Goal: Task Accomplishment & Management: Complete application form

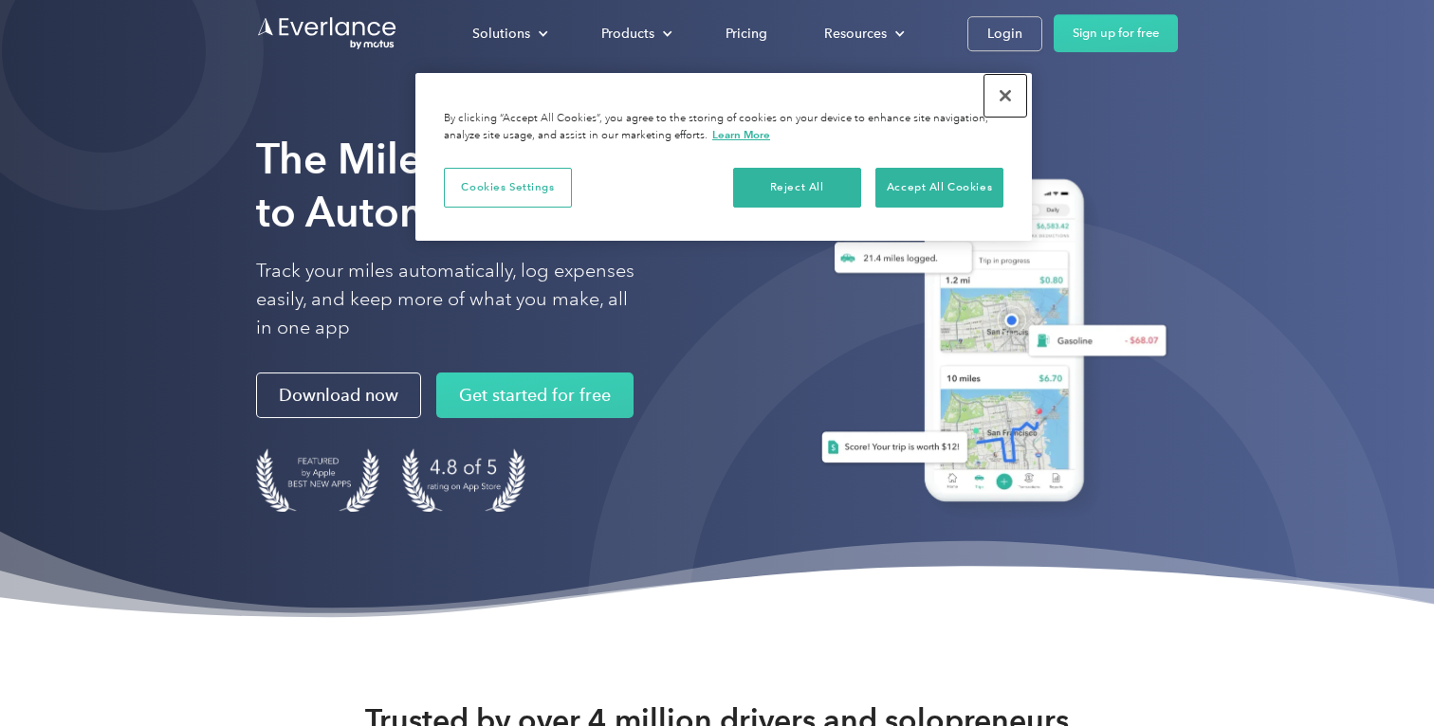
click at [1002, 101] on button "Close" at bounding box center [1005, 96] width 42 height 42
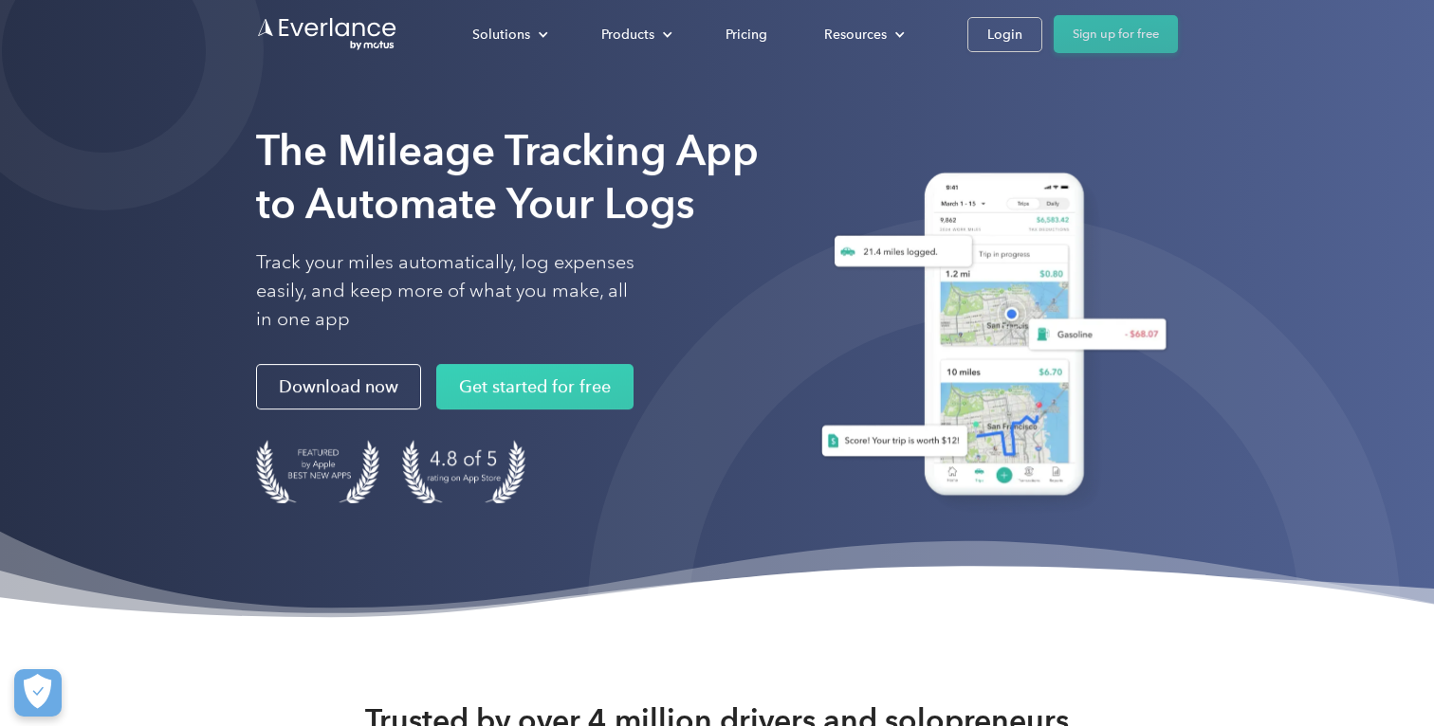
click at [1117, 39] on link "Sign up for free" at bounding box center [1115, 34] width 124 height 38
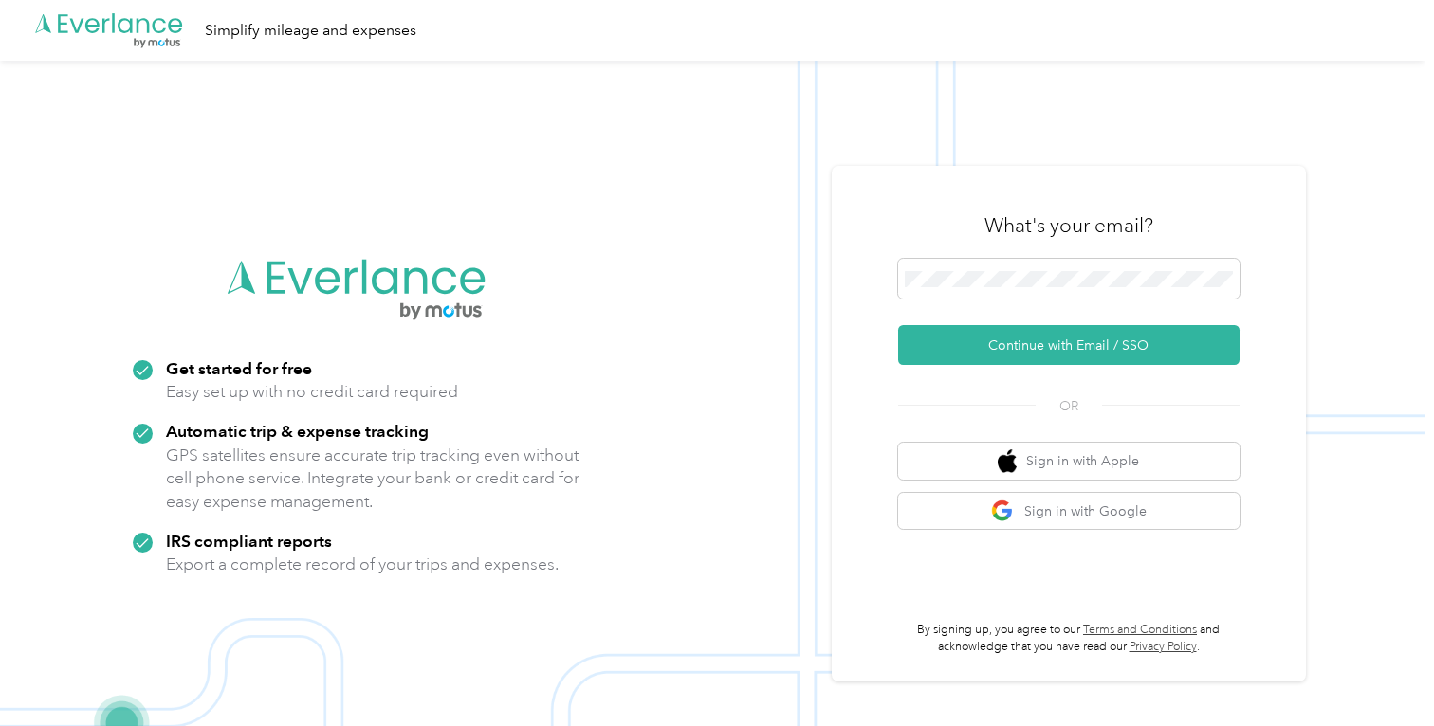
click at [939, 377] on div "What's your email? Continue with Email / SSO OR Sign in with Apple Sign in with…" at bounding box center [1068, 423] width 341 height 463
click at [996, 343] on button "Continue with Email / SSO" at bounding box center [1068, 345] width 341 height 40
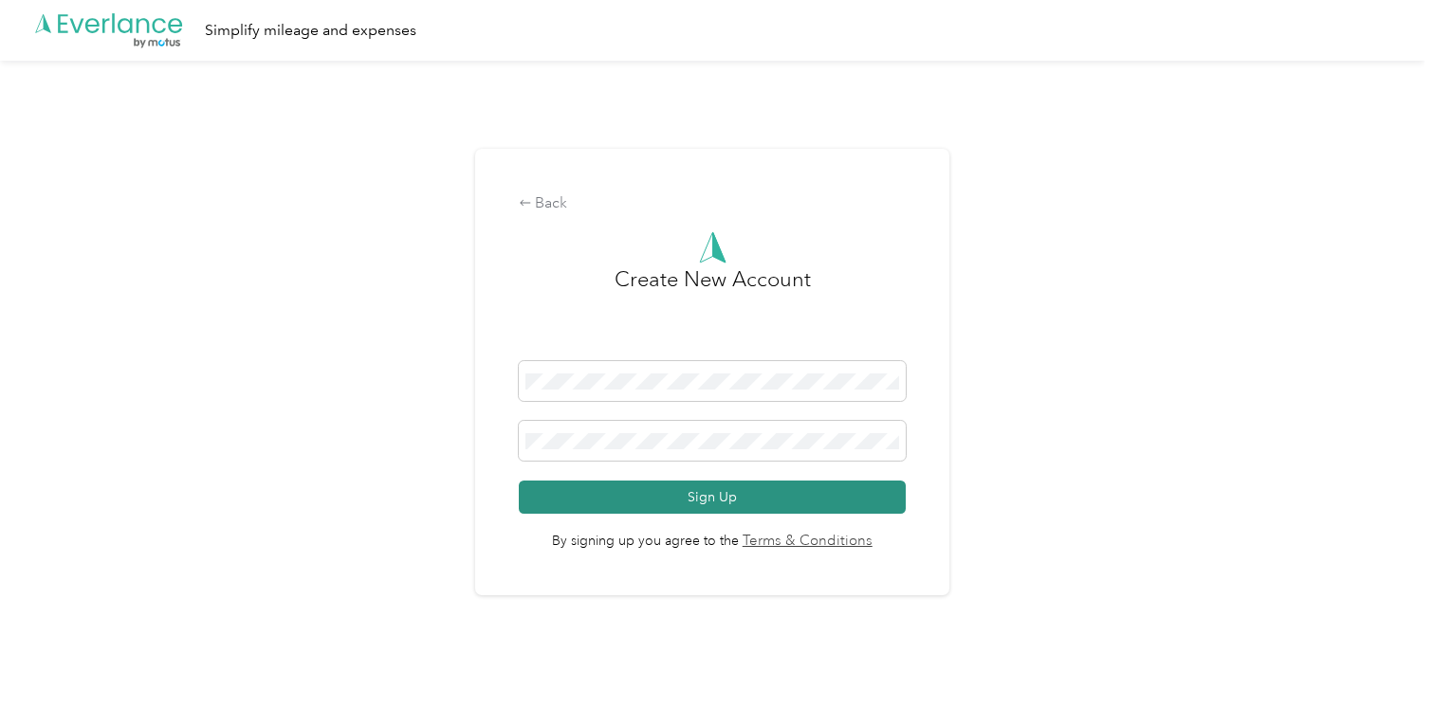
click at [715, 495] on button "Sign Up" at bounding box center [712, 497] width 387 height 33
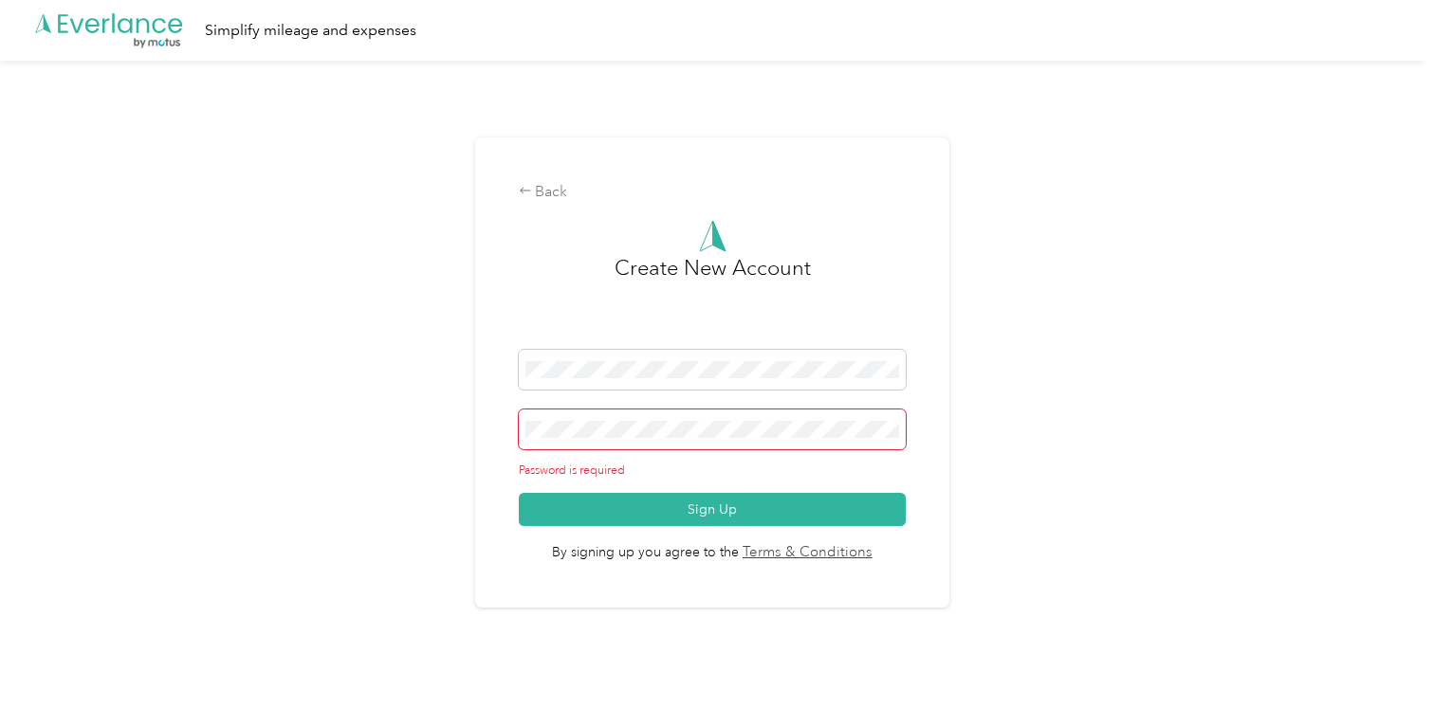
click at [647, 445] on span at bounding box center [712, 430] width 387 height 40
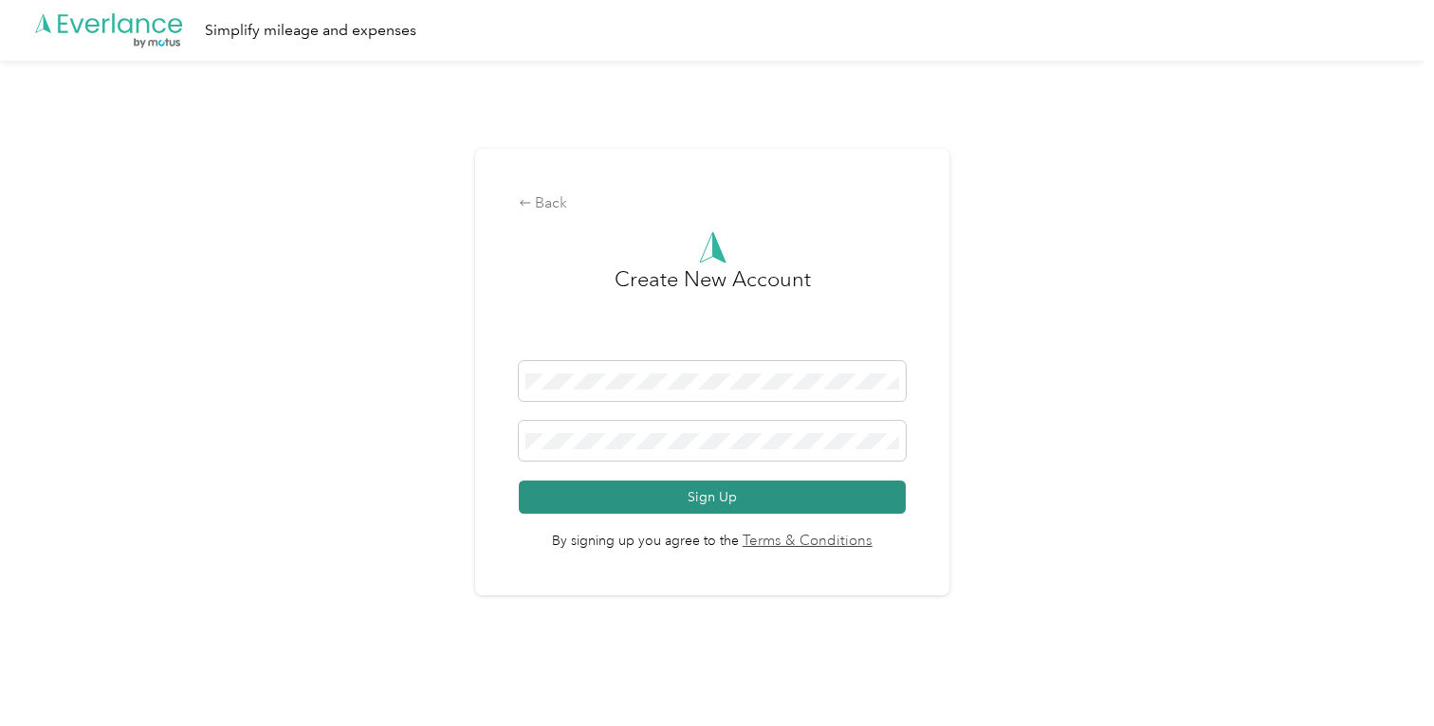
click at [669, 500] on button "Sign Up" at bounding box center [712, 497] width 387 height 33
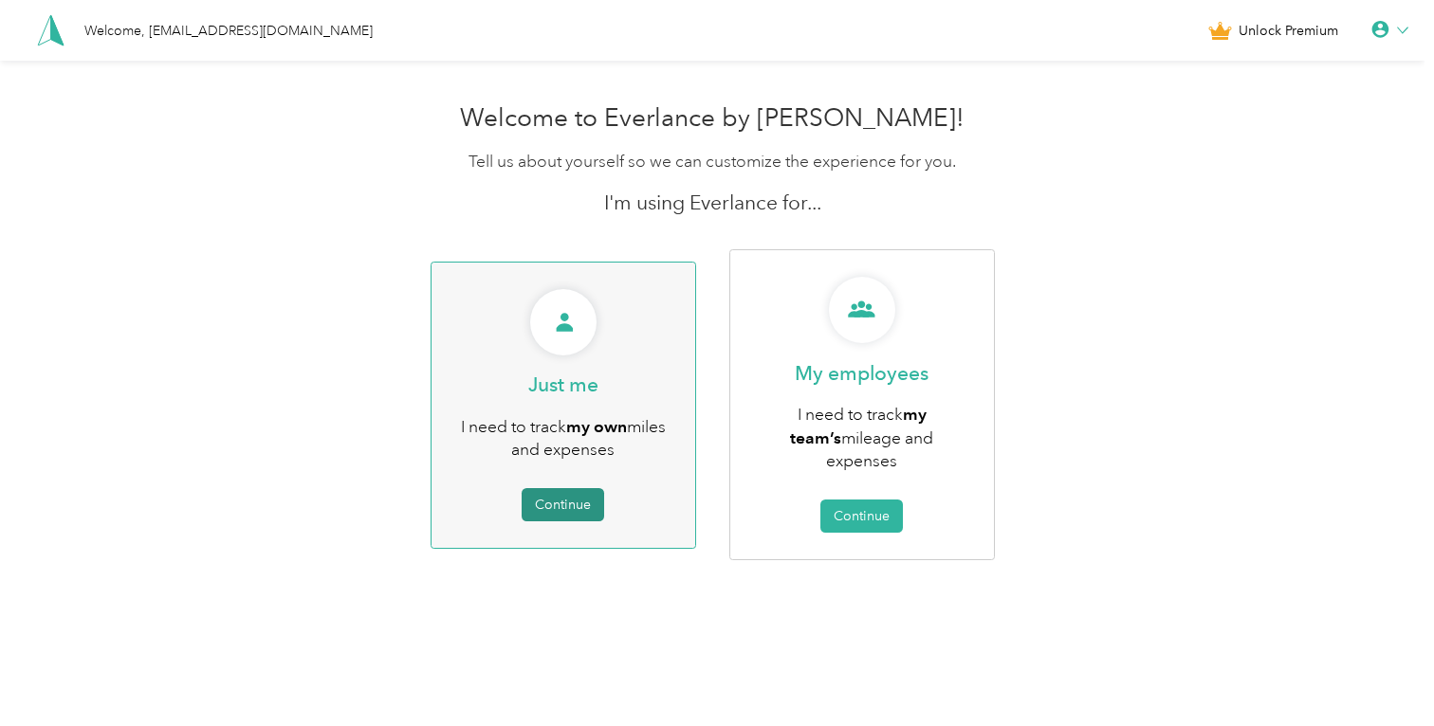
click at [559, 488] on button "Continue" at bounding box center [563, 504] width 82 height 33
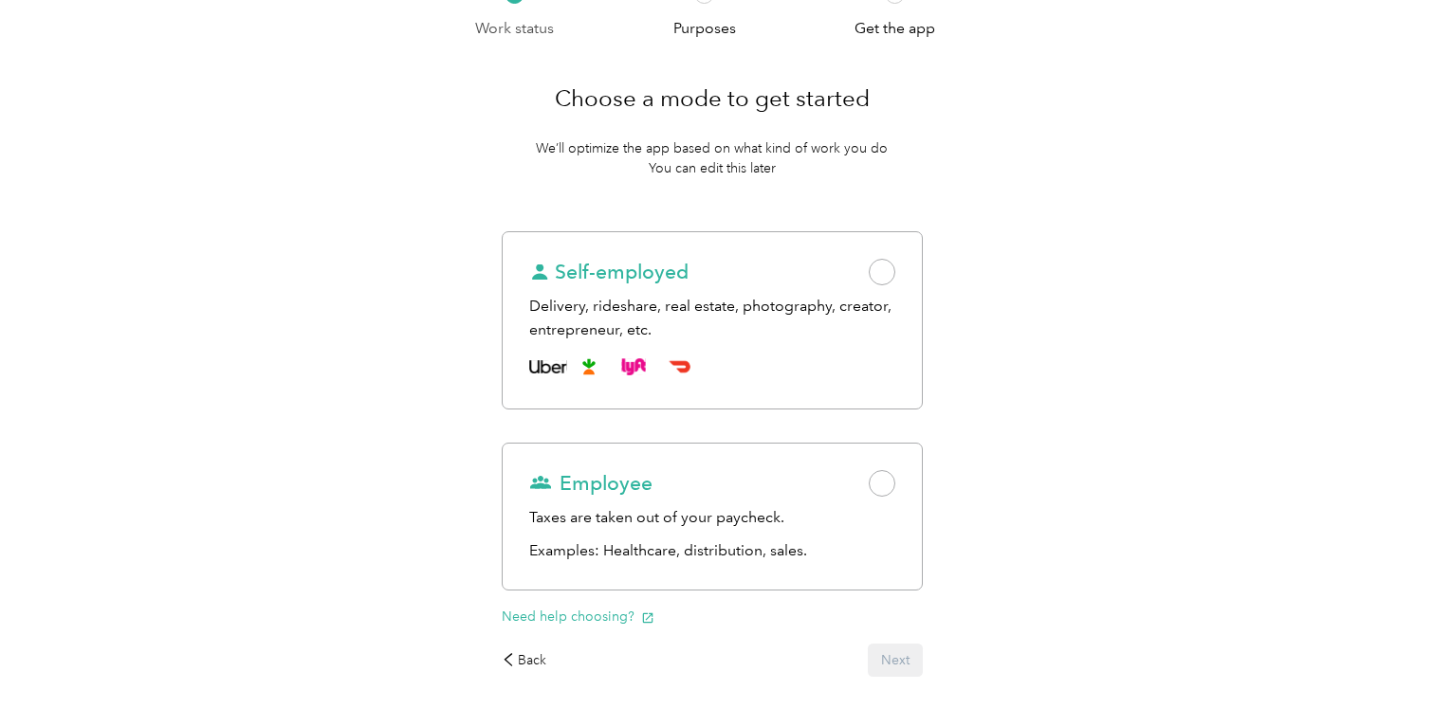
scroll to position [107, 0]
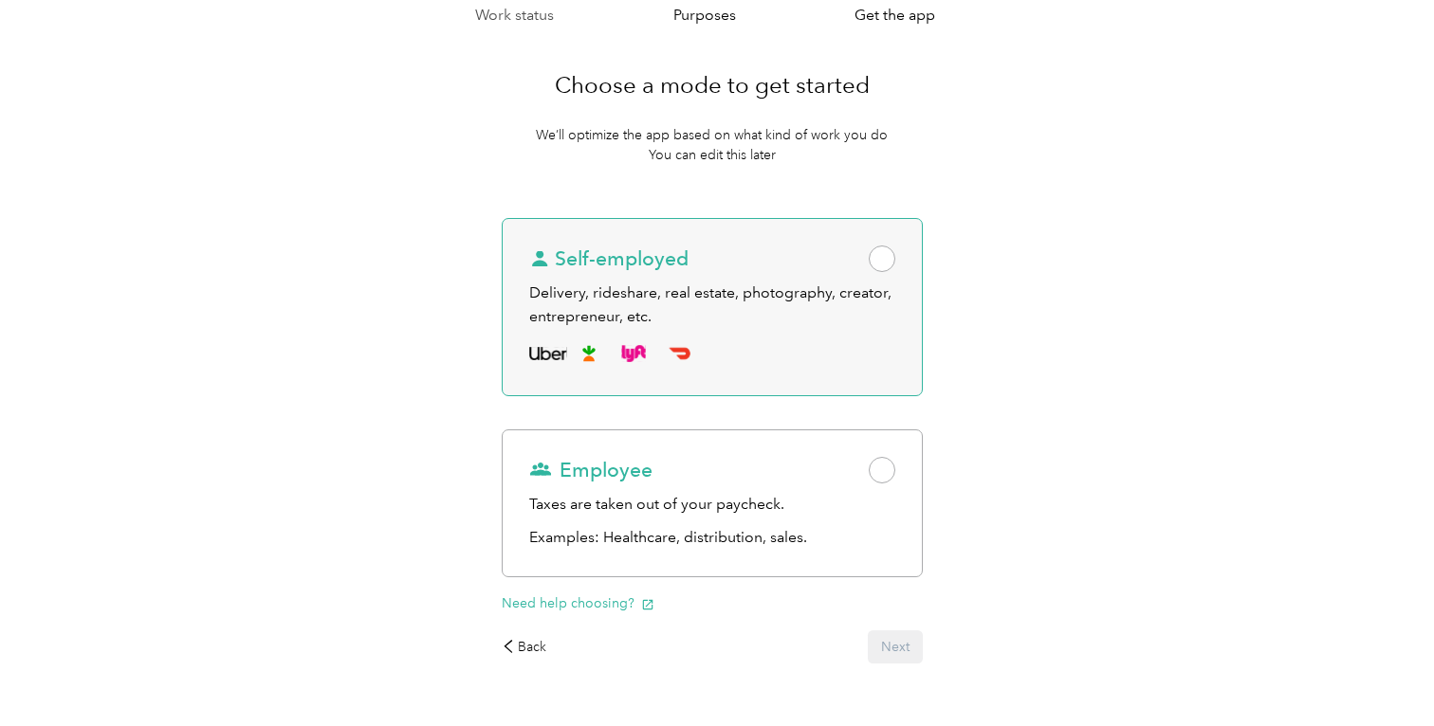
click at [895, 263] on span at bounding box center [882, 259] width 27 height 27
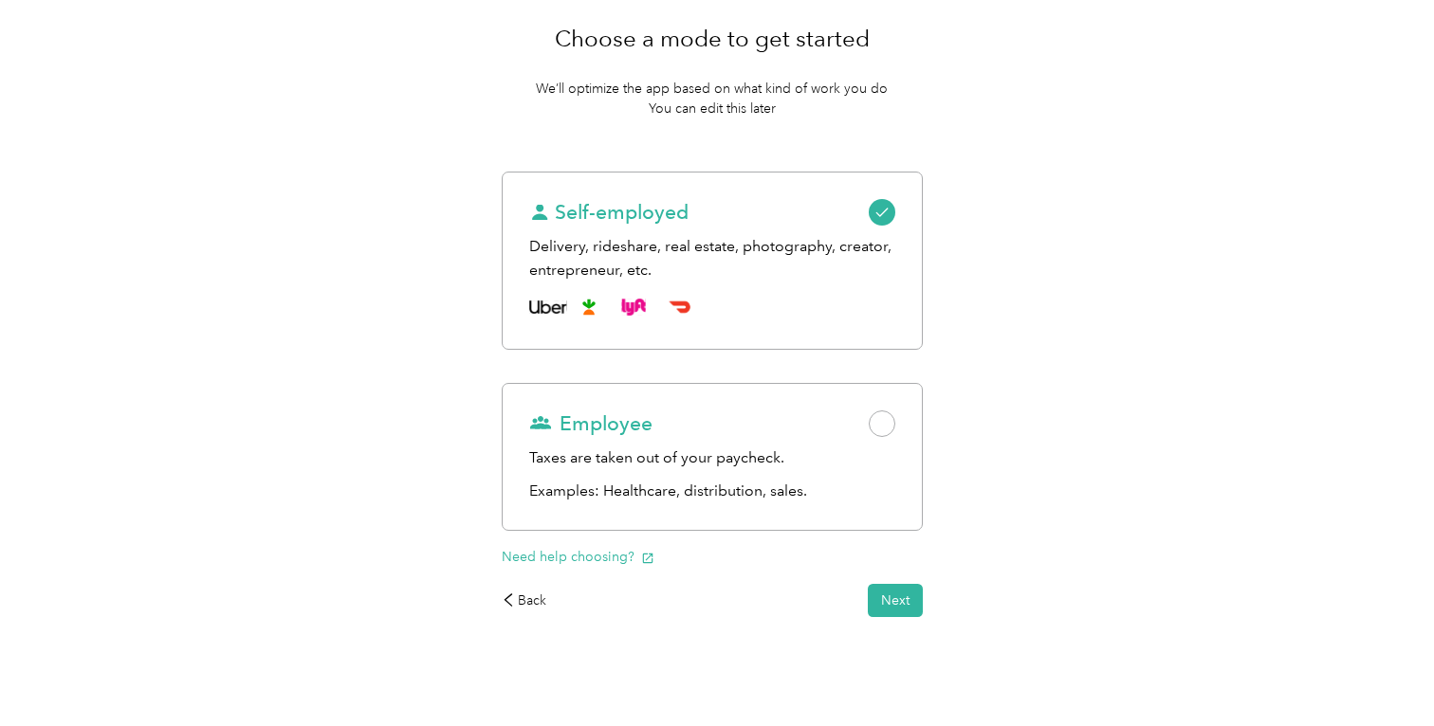
scroll to position [164, 0]
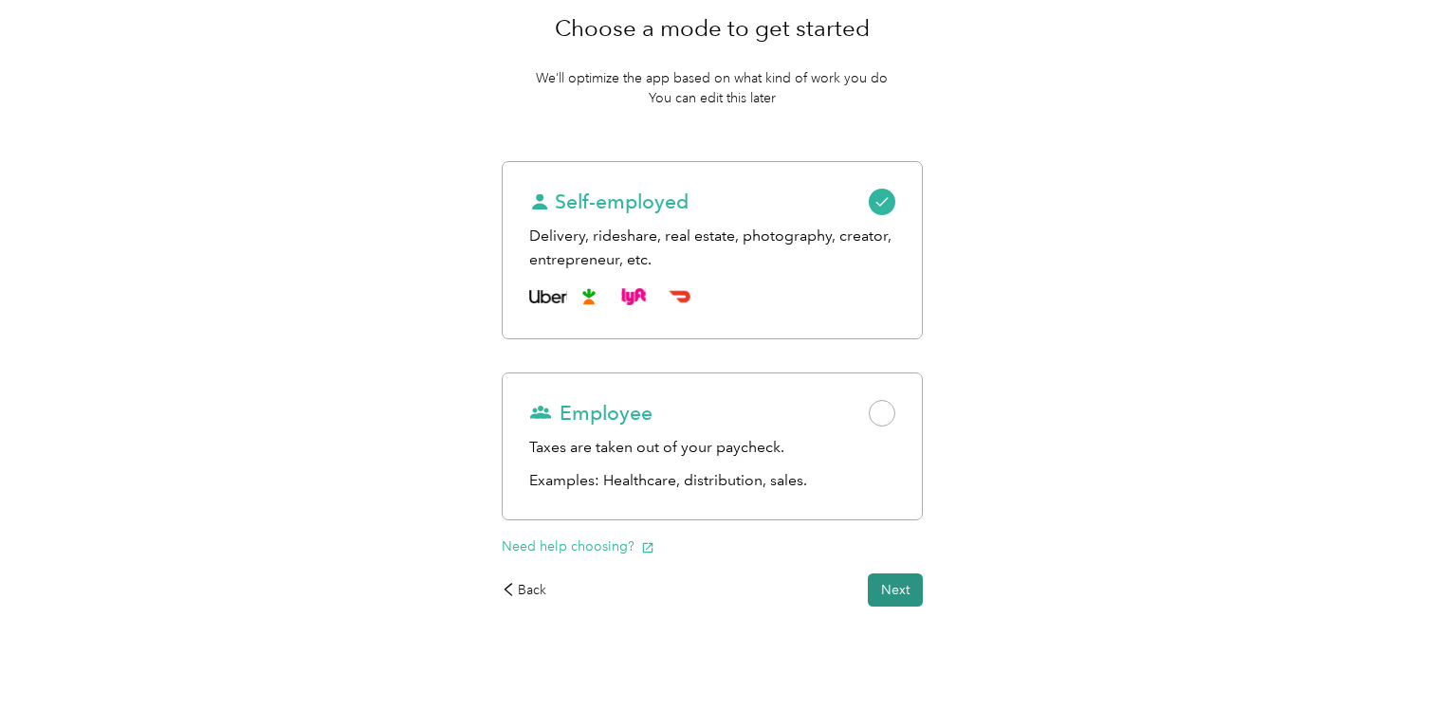
click at [902, 592] on button "Next" at bounding box center [895, 590] width 55 height 33
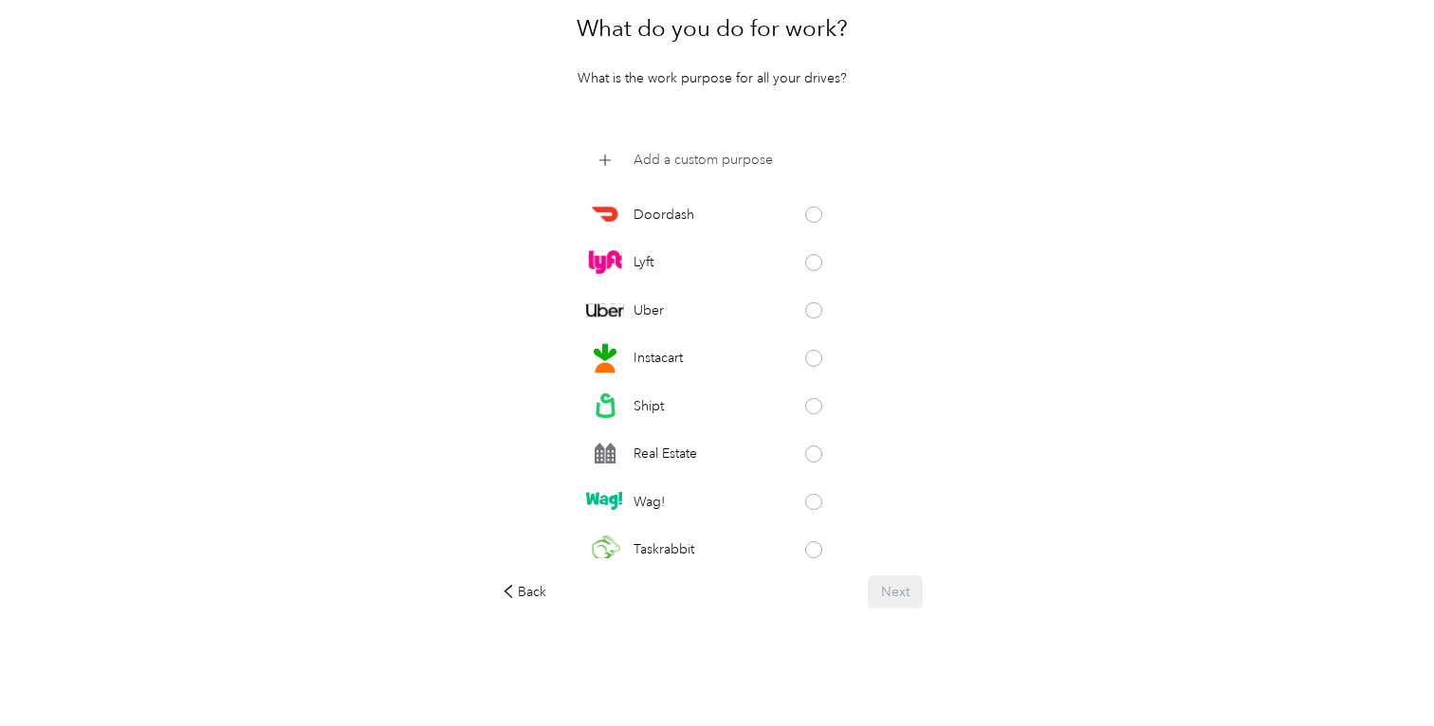
click at [611, 159] on icon at bounding box center [604, 160] width 12 height 12
click at [903, 592] on div "Back Next" at bounding box center [713, 590] width 422 height 33
click at [924, 155] on div "Doordash Lyft Uber Instacart Shipt Real Estate Wag! Taskrabbit Grubhub Favor Am…" at bounding box center [713, 350] width 422 height 413
click at [743, 621] on div "What do you do for work? What is the work purpose for all your drives? Doordash…" at bounding box center [712, 303] width 475 height 661
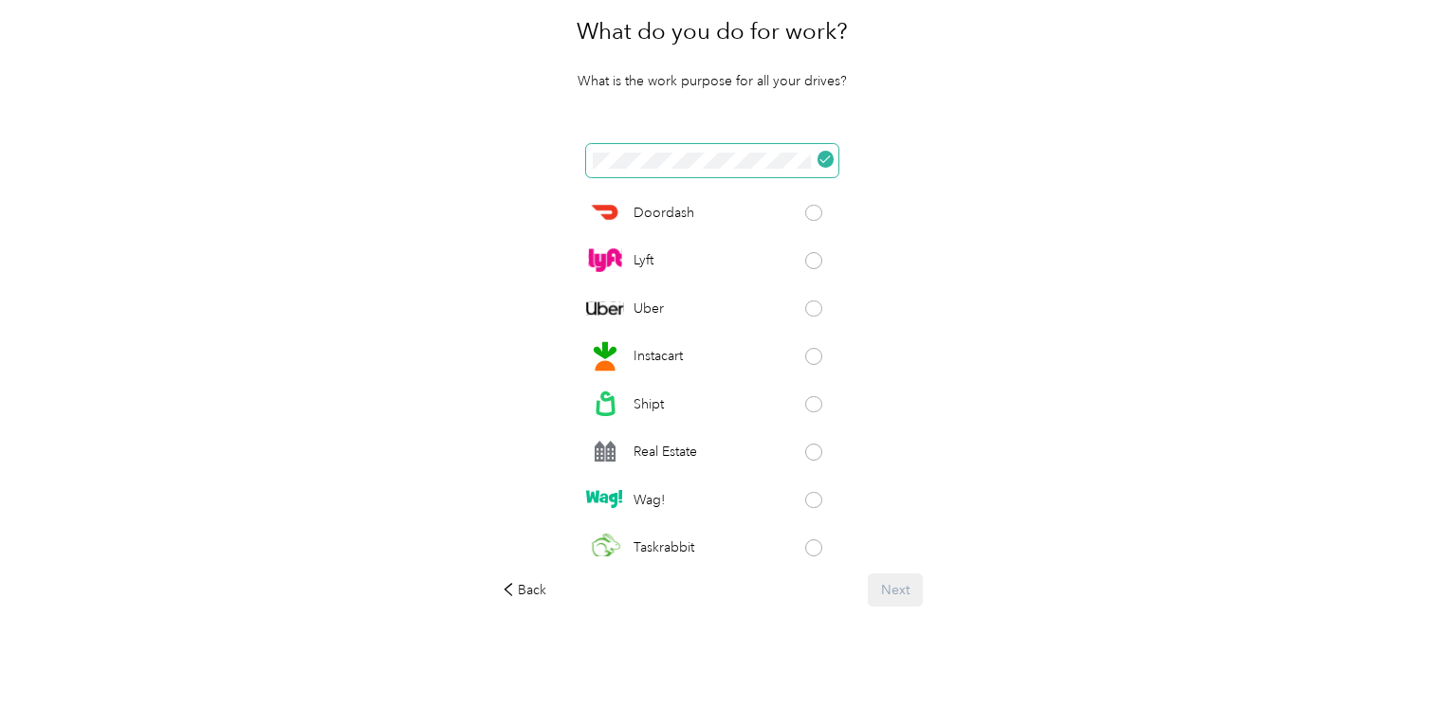
click at [829, 160] on icon at bounding box center [824, 159] width 9 height 7
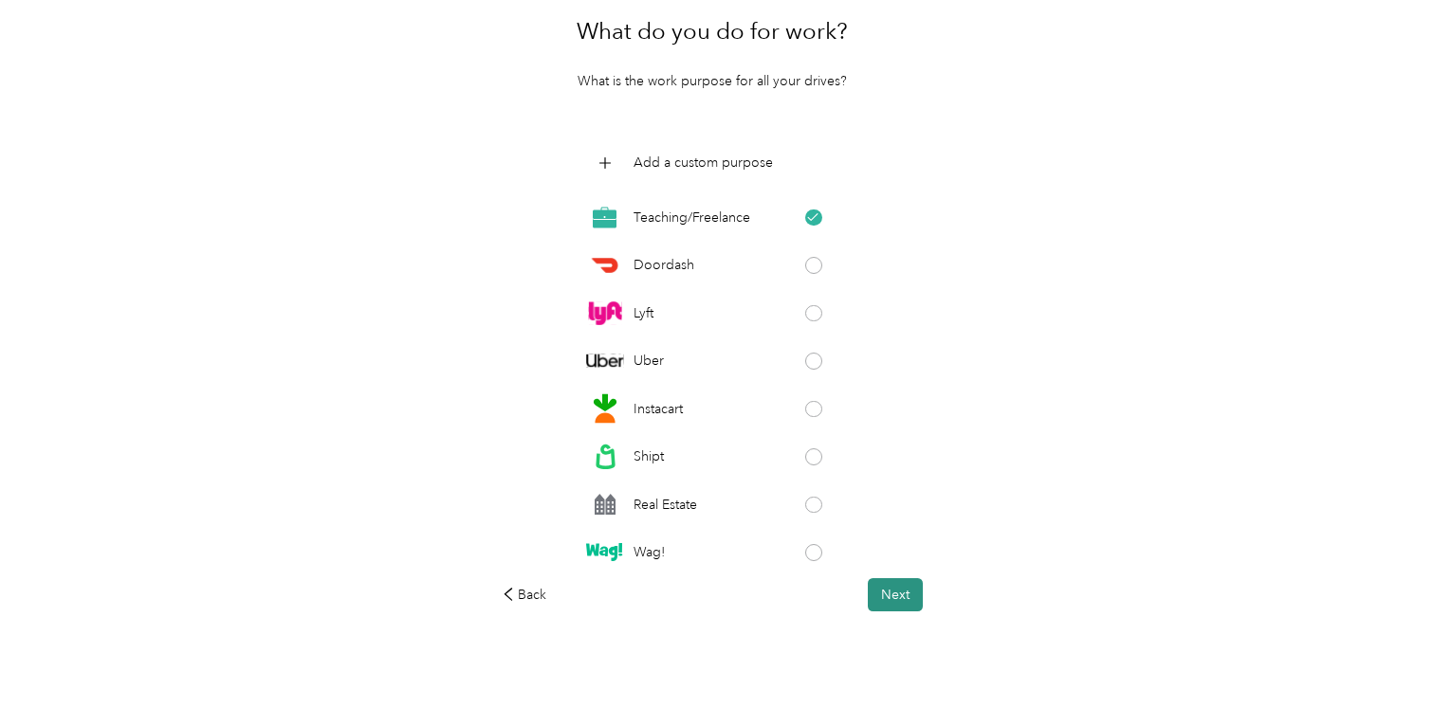
click at [905, 598] on button "Next" at bounding box center [895, 594] width 55 height 33
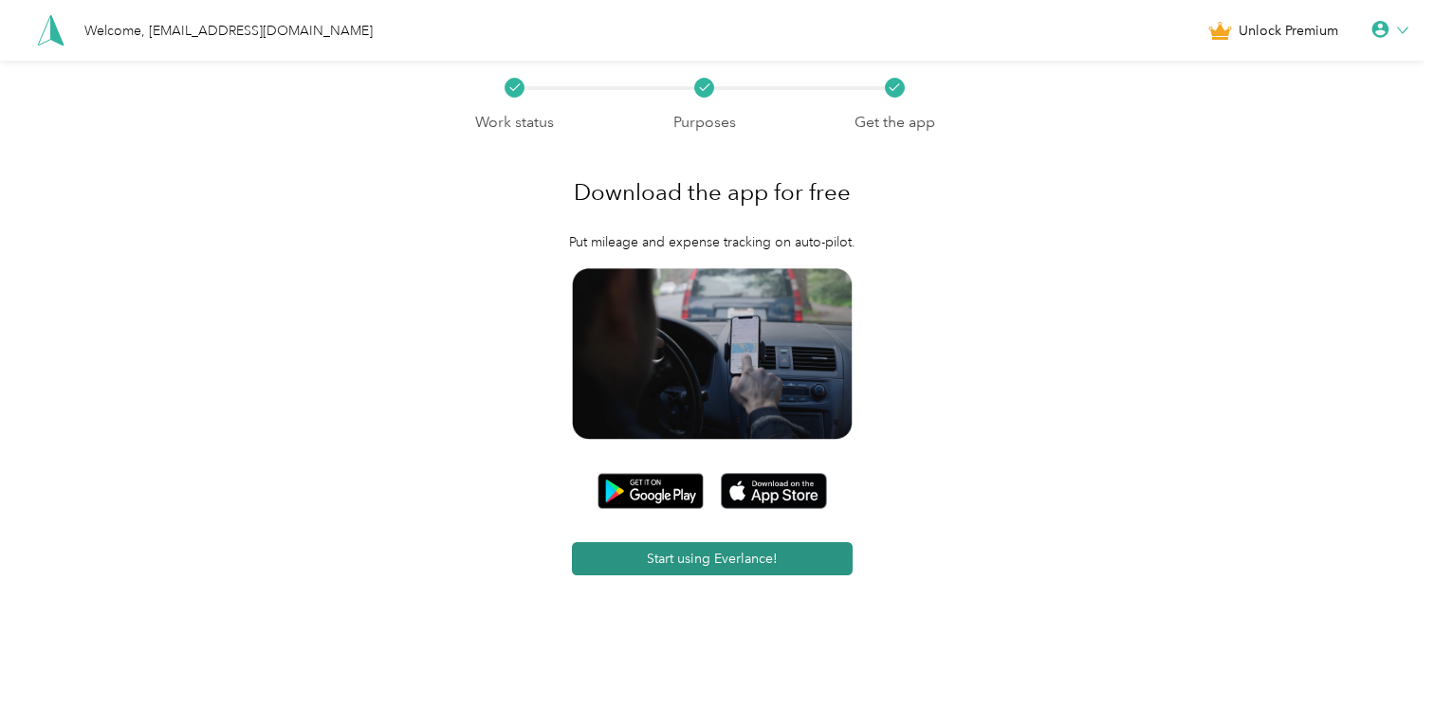
click at [751, 563] on button "Start using Everlance!" at bounding box center [712, 558] width 281 height 33
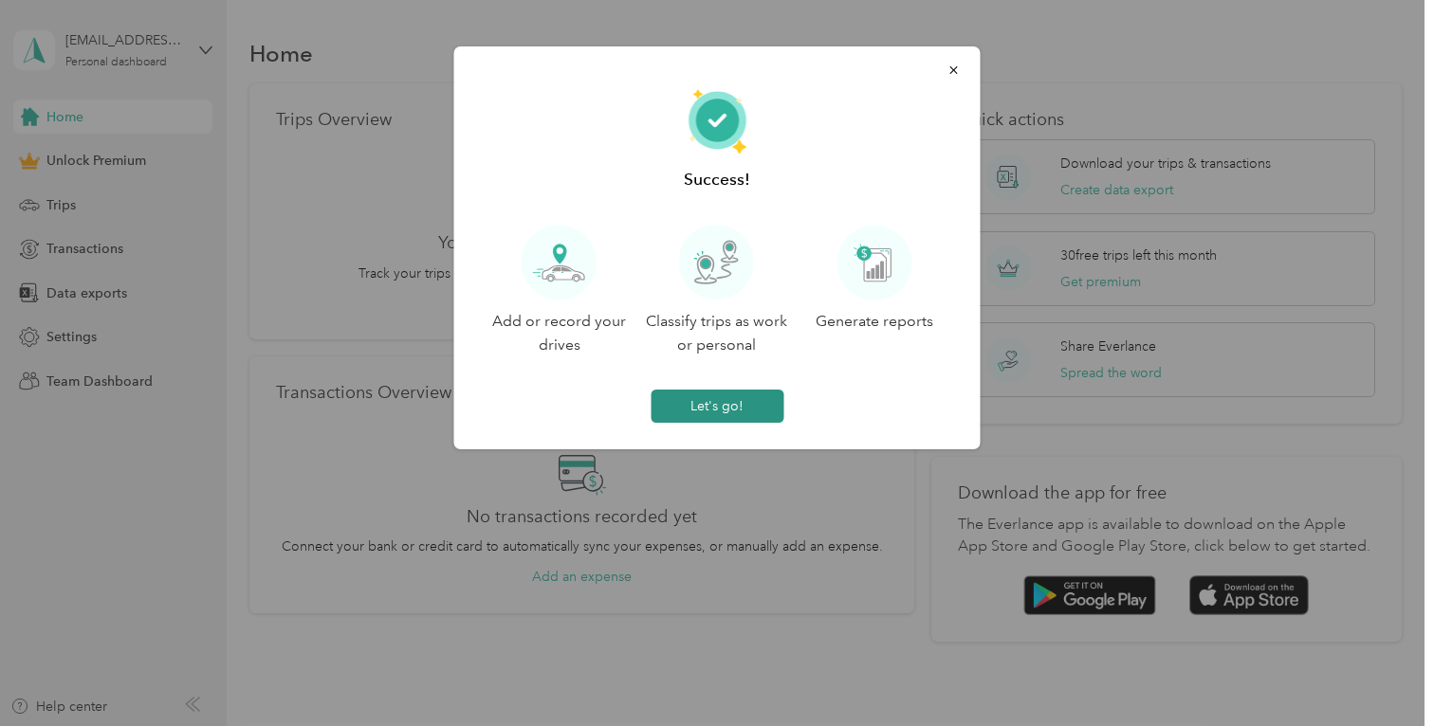
click at [735, 404] on button "Let's go!" at bounding box center [716, 406] width 133 height 33
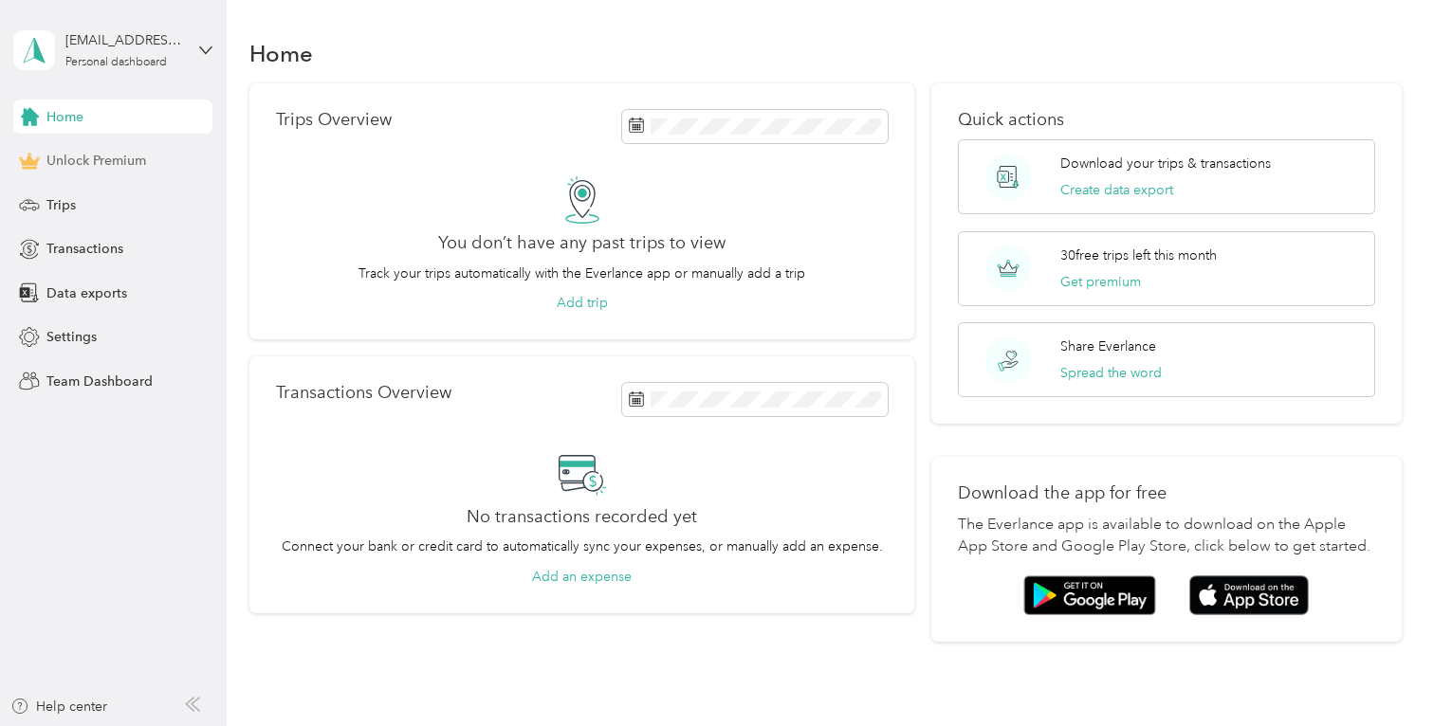
click at [102, 156] on span "Unlock Premium" at bounding box center [96, 161] width 100 height 20
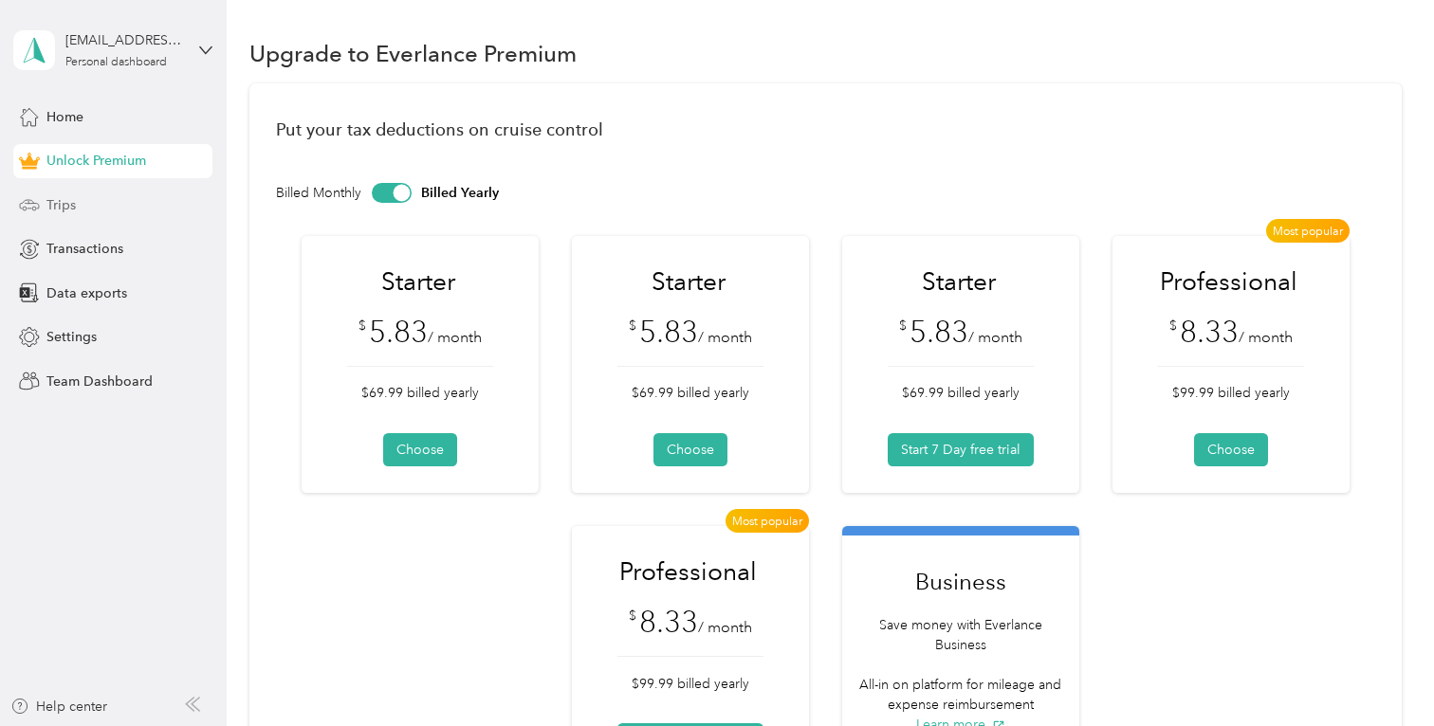
click at [74, 201] on span "Trips" at bounding box center [60, 205] width 29 height 20
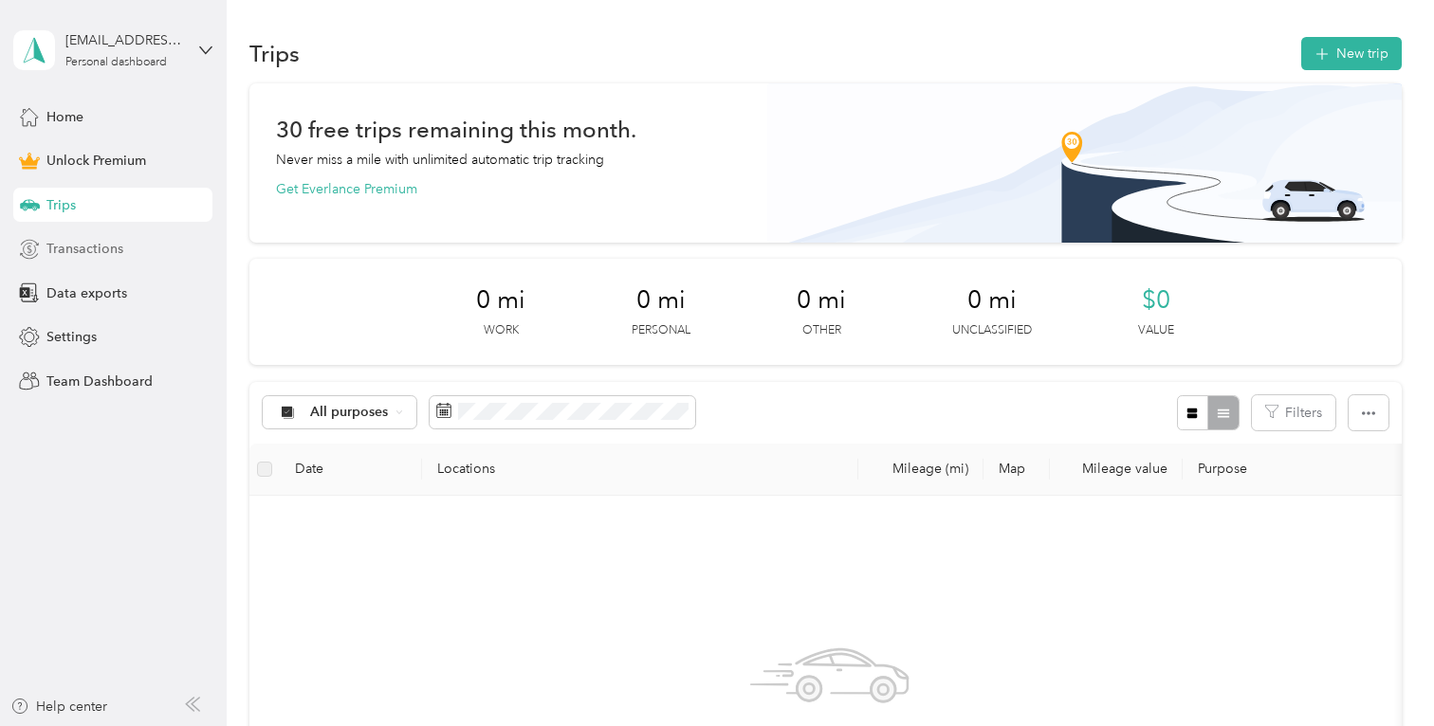
click at [108, 248] on span "Transactions" at bounding box center [84, 249] width 77 height 20
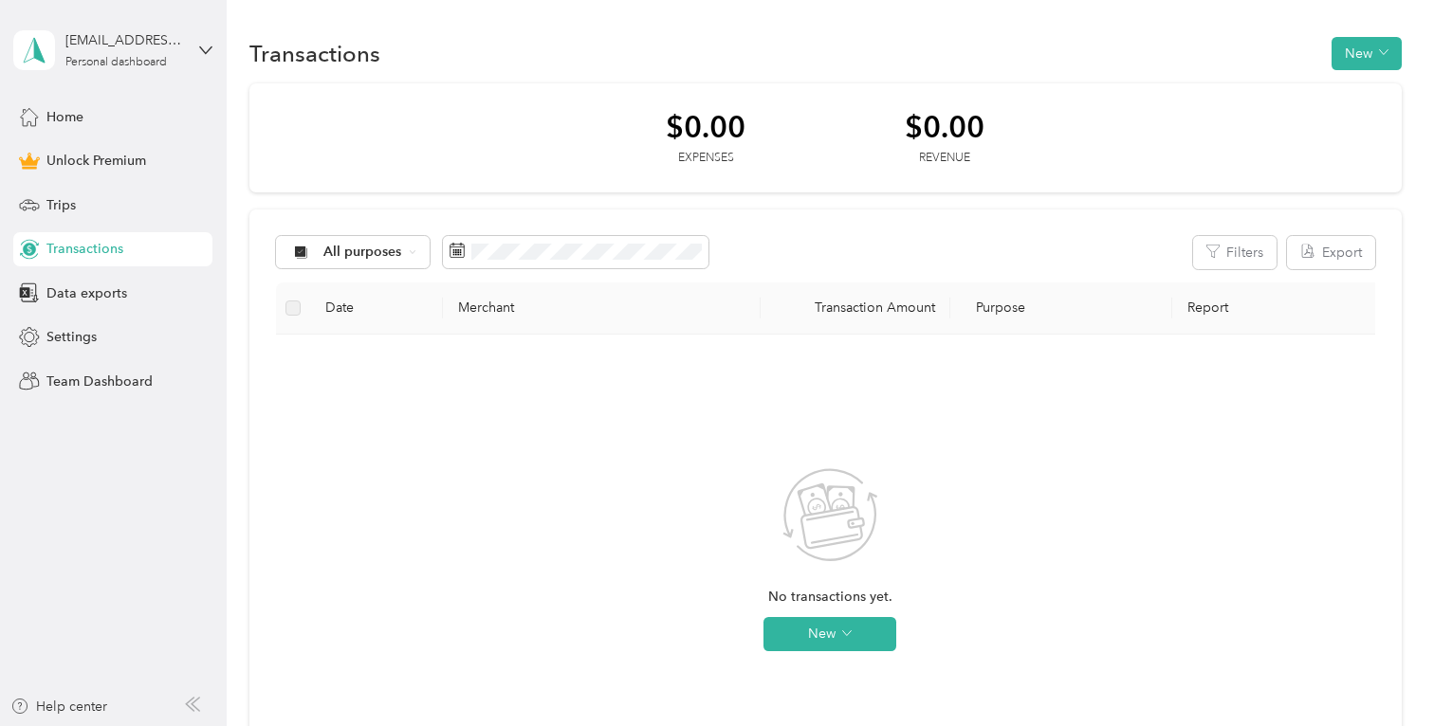
click at [128, 313] on div "Home Unlock Premium Trips Transactions Data exports Settings Team Dashboard" at bounding box center [112, 249] width 199 height 299
click at [90, 285] on span "Data exports" at bounding box center [86, 294] width 81 height 20
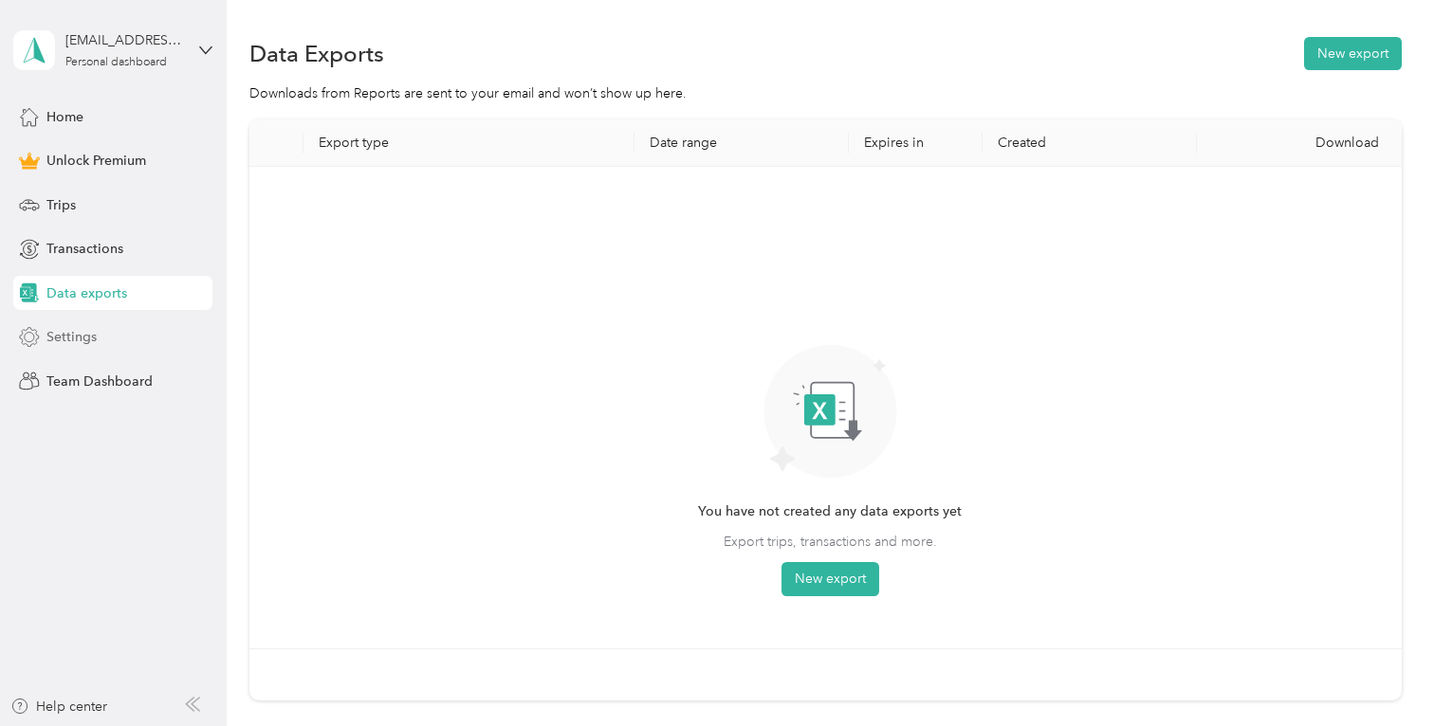
click at [99, 338] on div "Settings" at bounding box center [112, 337] width 199 height 34
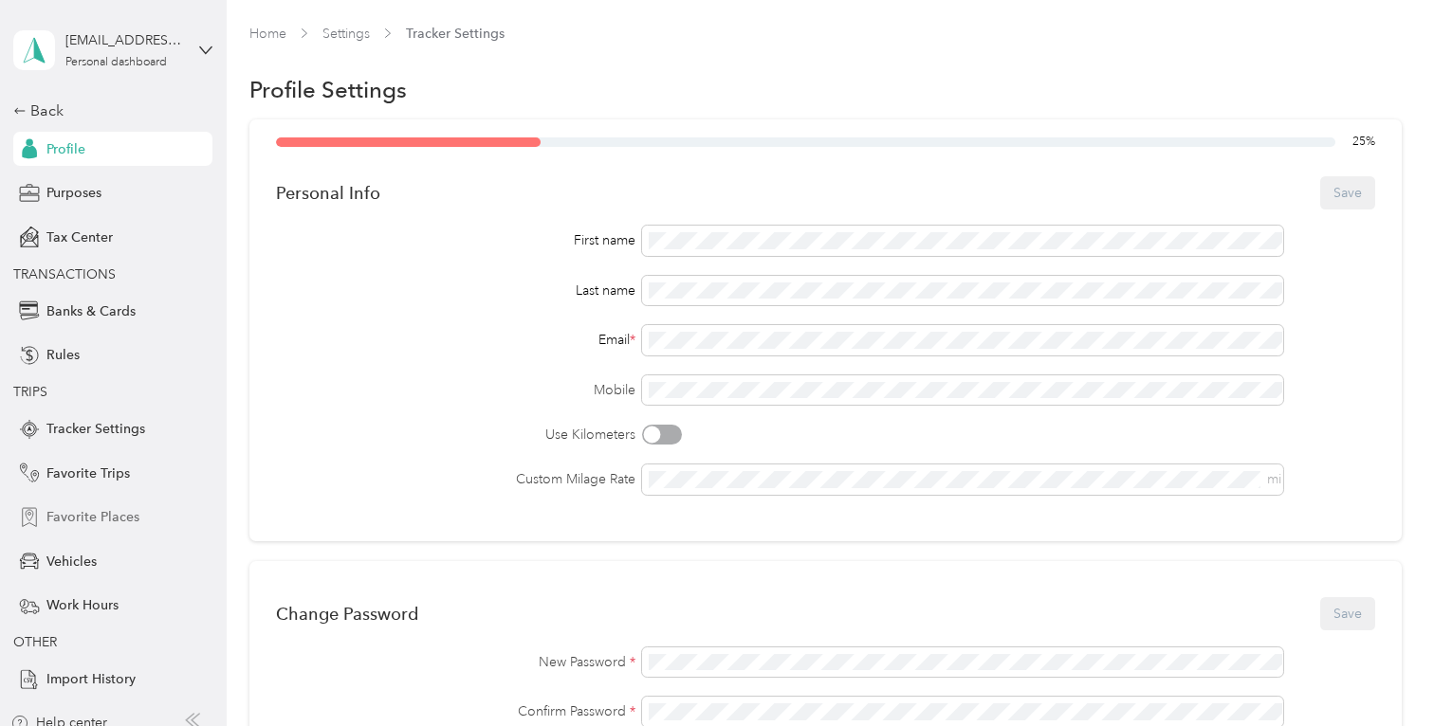
scroll to position [17, 0]
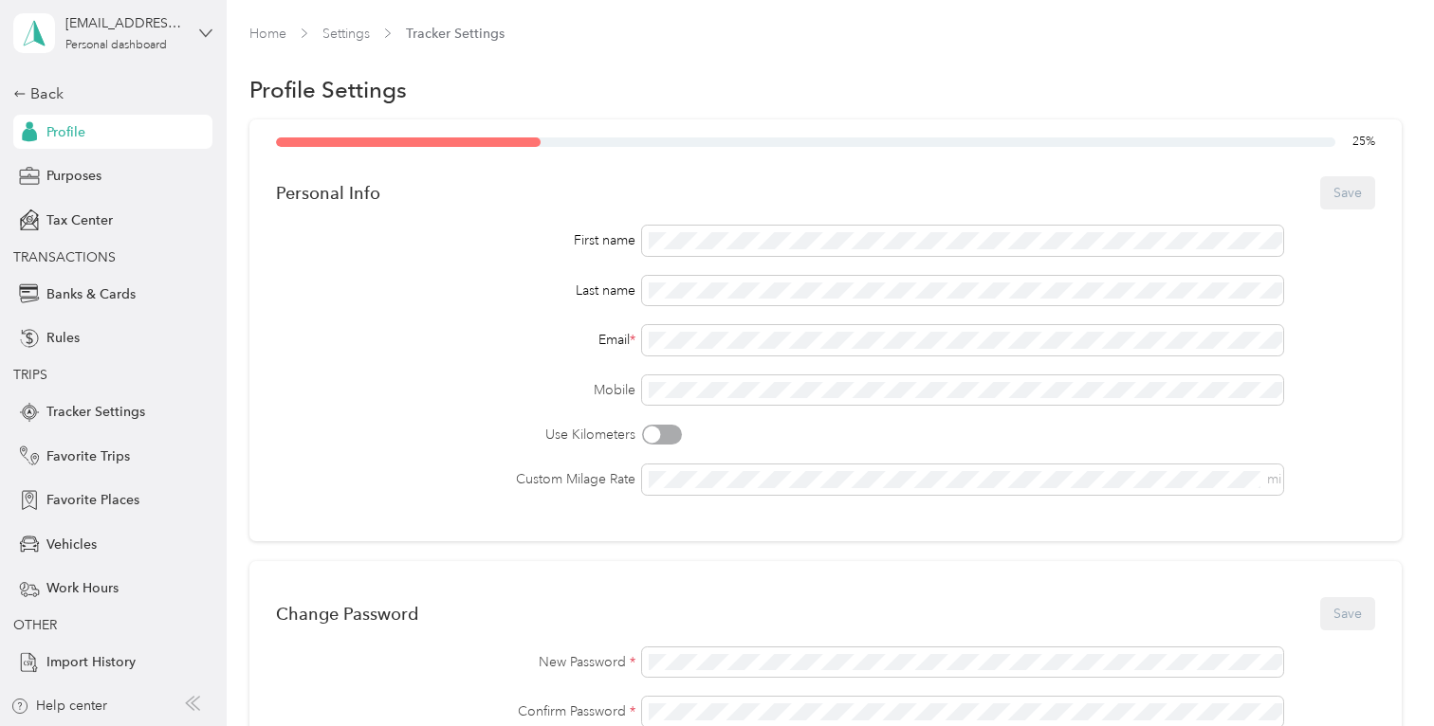
click at [201, 30] on icon at bounding box center [205, 32] width 11 height 7
click at [99, 139] on div "Log out" at bounding box center [66, 139] width 73 height 20
